Goal: Task Accomplishment & Management: Manage account settings

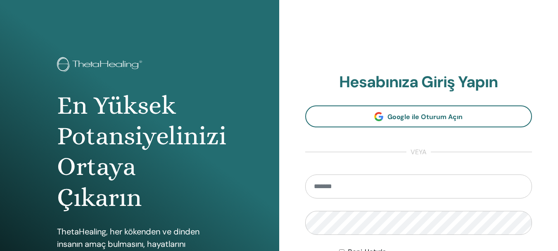
type input "**********"
click at [93, 64] on img at bounding box center [101, 65] width 88 height 17
